Goal: Information Seeking & Learning: Learn about a topic

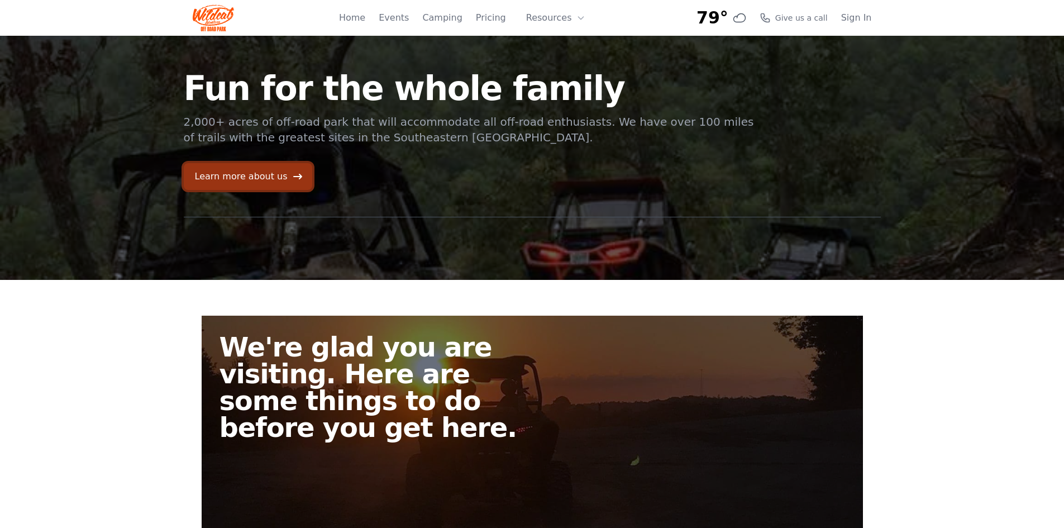
click at [272, 177] on link "Learn more about us" at bounding box center [248, 176] width 129 height 27
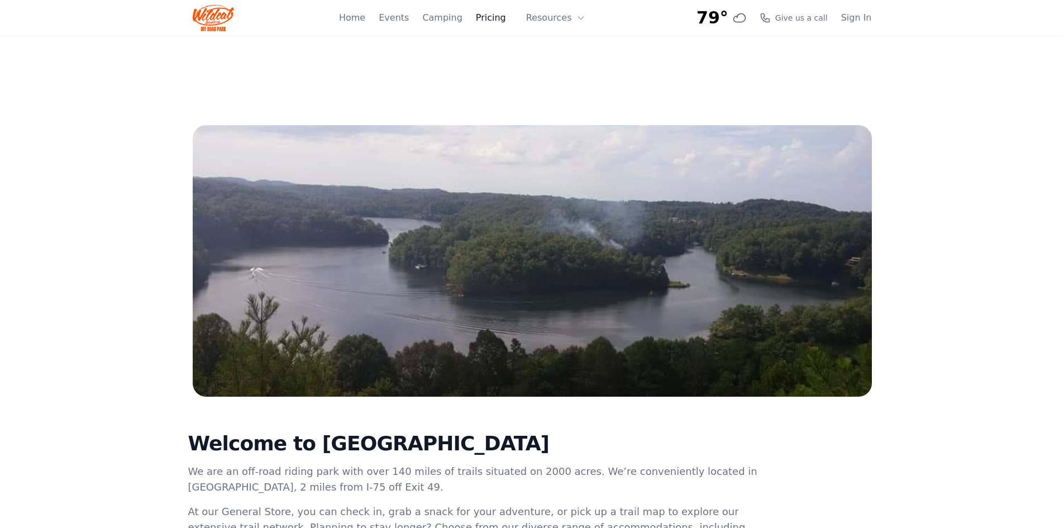
click at [506, 20] on link "Pricing" at bounding box center [491, 17] width 30 height 13
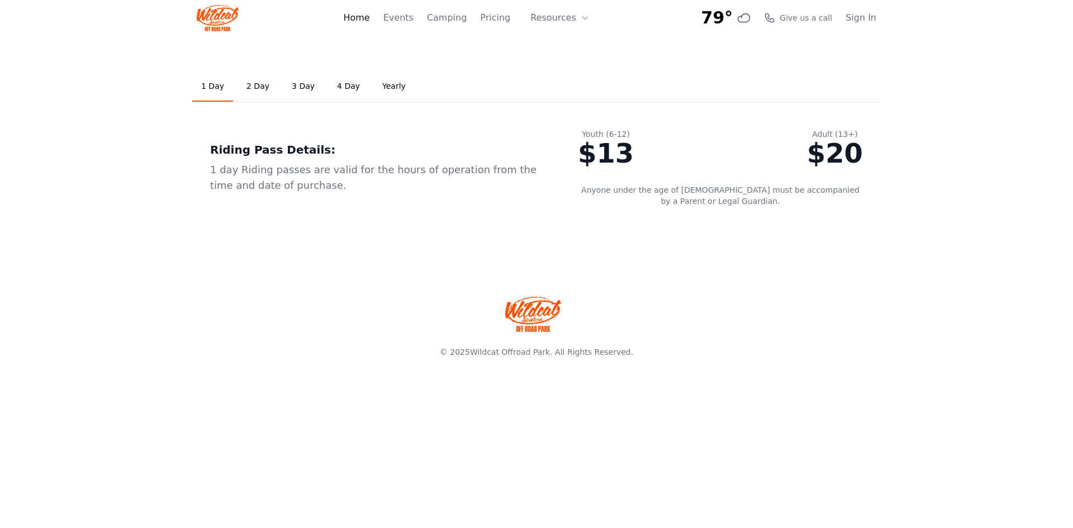
click at [369, 19] on link "Home" at bounding box center [356, 17] width 26 height 13
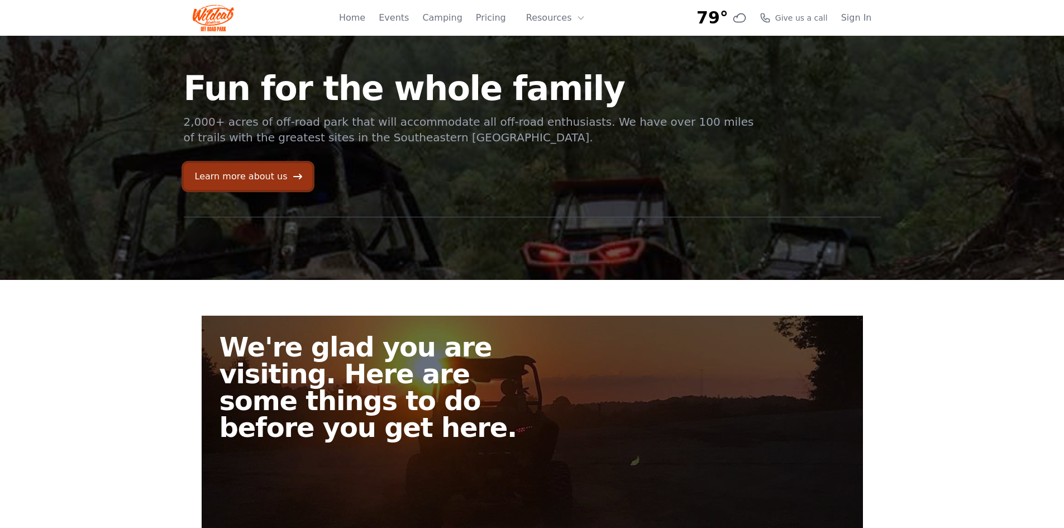
click at [258, 179] on link "Learn more about us" at bounding box center [248, 176] width 129 height 27
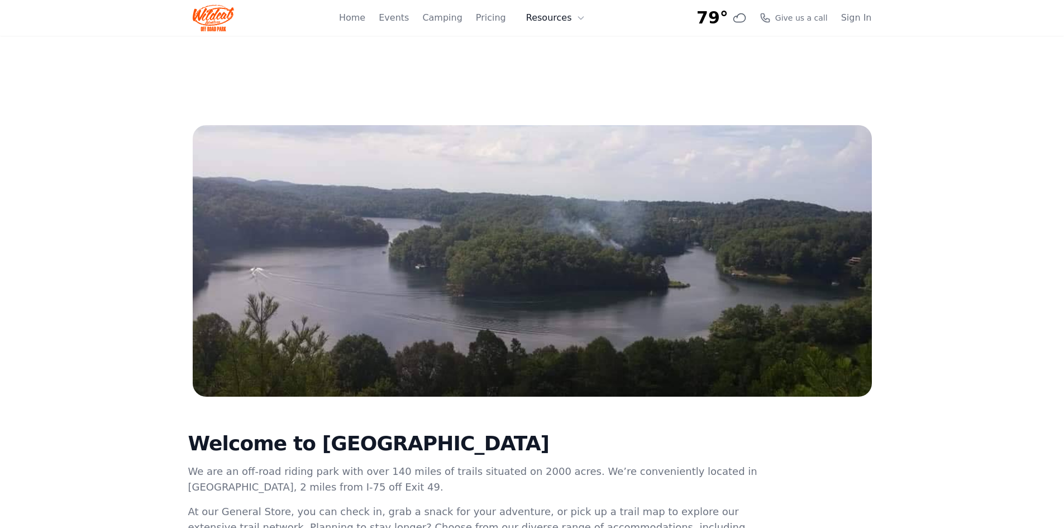
click at [564, 20] on button "Resources" at bounding box center [556, 18] width 73 height 22
click at [568, 44] on link "About" at bounding box center [573, 46] width 107 height 20
click at [563, 16] on button "Resources" at bounding box center [556, 18] width 73 height 22
click at [563, 59] on link "FAQ" at bounding box center [573, 66] width 107 height 20
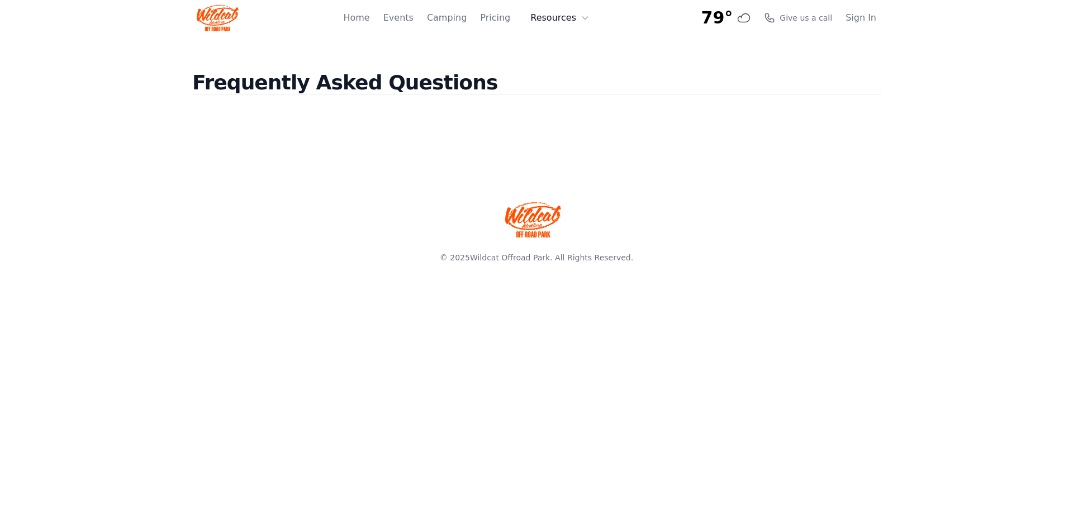
click at [572, 18] on button "Resources" at bounding box center [560, 18] width 73 height 22
click at [572, 47] on link "About" at bounding box center [577, 46] width 107 height 20
